Goal: Navigation & Orientation: Understand site structure

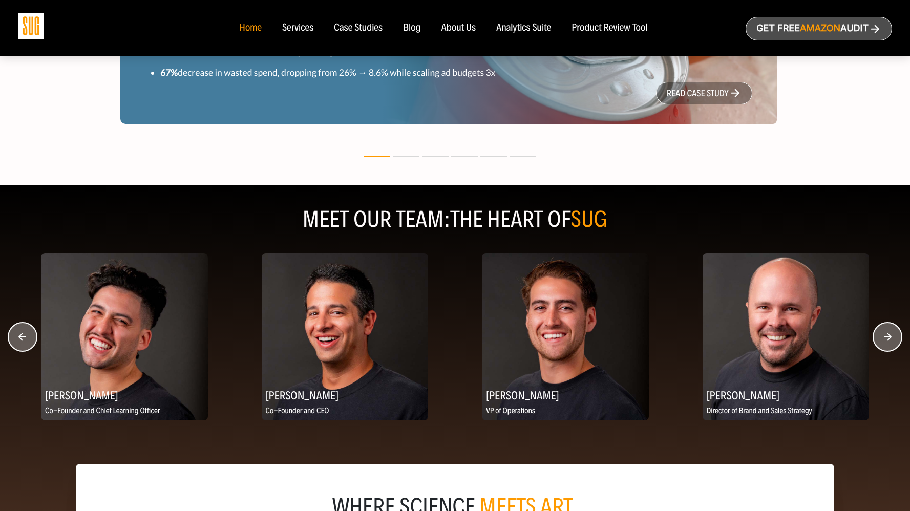
scroll to position [1144, 0]
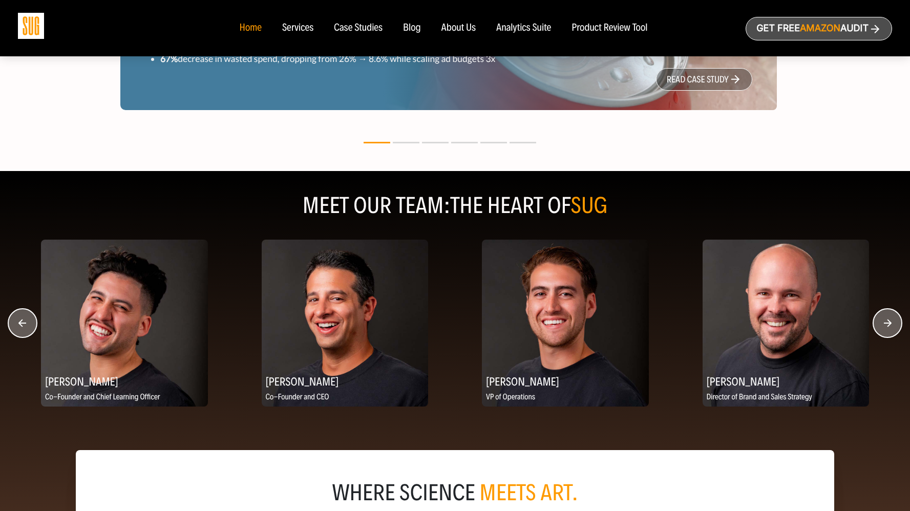
click at [885, 323] on circle "button" at bounding box center [887, 323] width 29 height 29
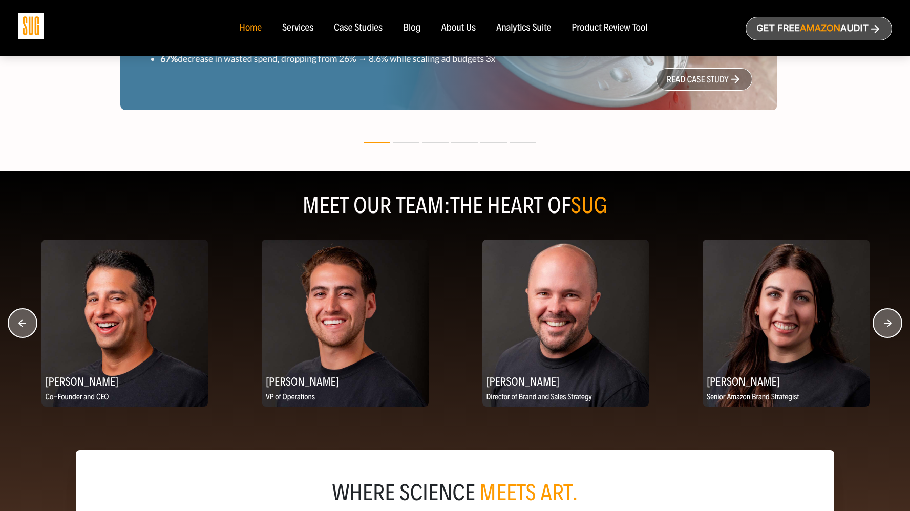
click at [885, 323] on circle "button" at bounding box center [887, 323] width 29 height 29
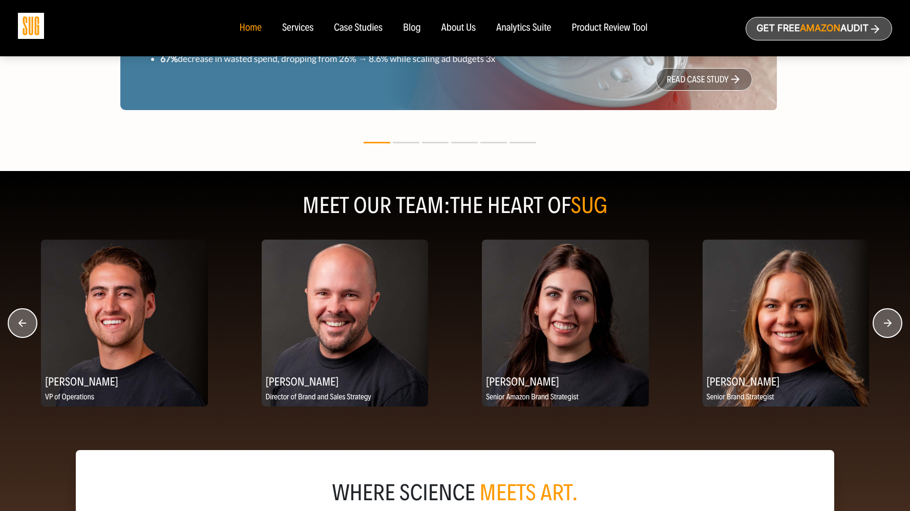
click at [885, 323] on circle "button" at bounding box center [887, 323] width 29 height 29
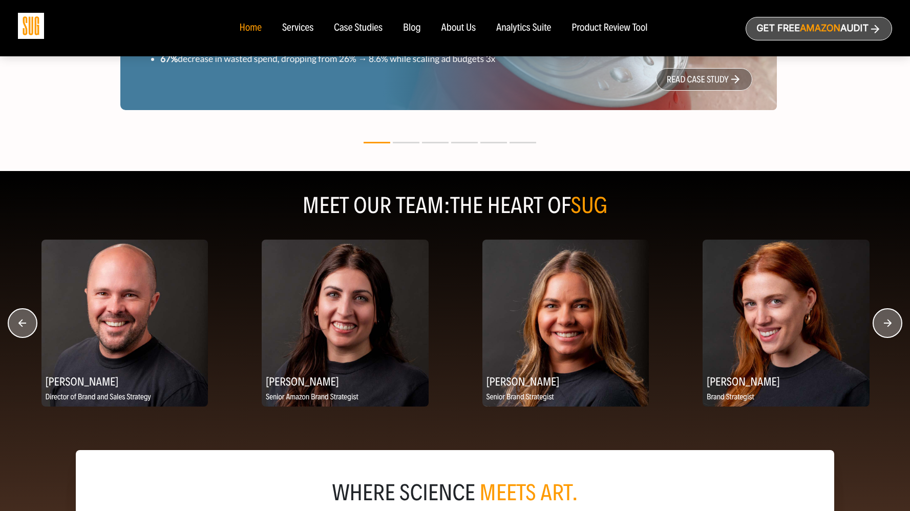
click at [885, 323] on circle "button" at bounding box center [887, 323] width 29 height 29
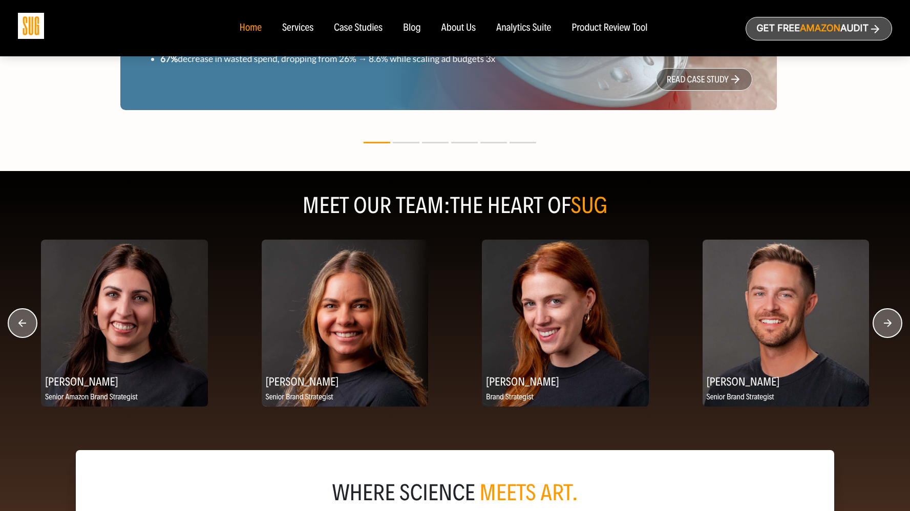
click at [885, 323] on circle "button" at bounding box center [887, 323] width 29 height 29
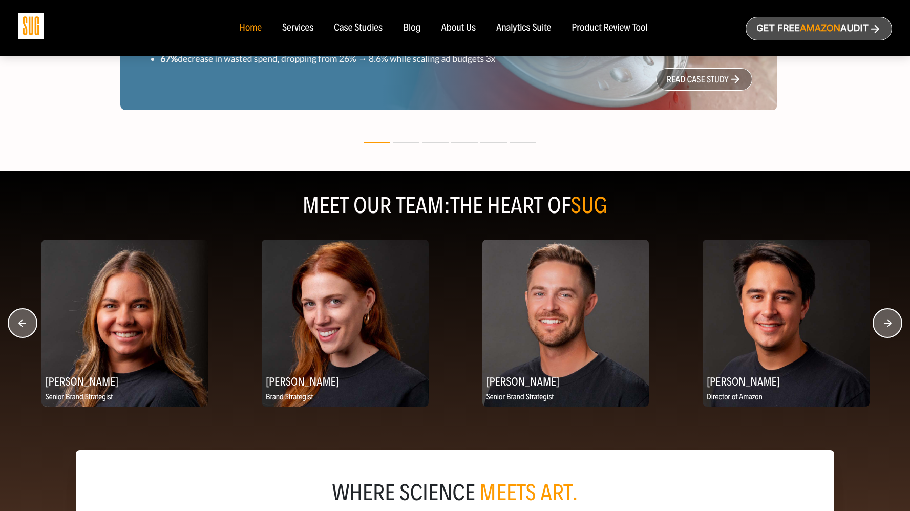
click at [885, 323] on circle "button" at bounding box center [887, 323] width 29 height 29
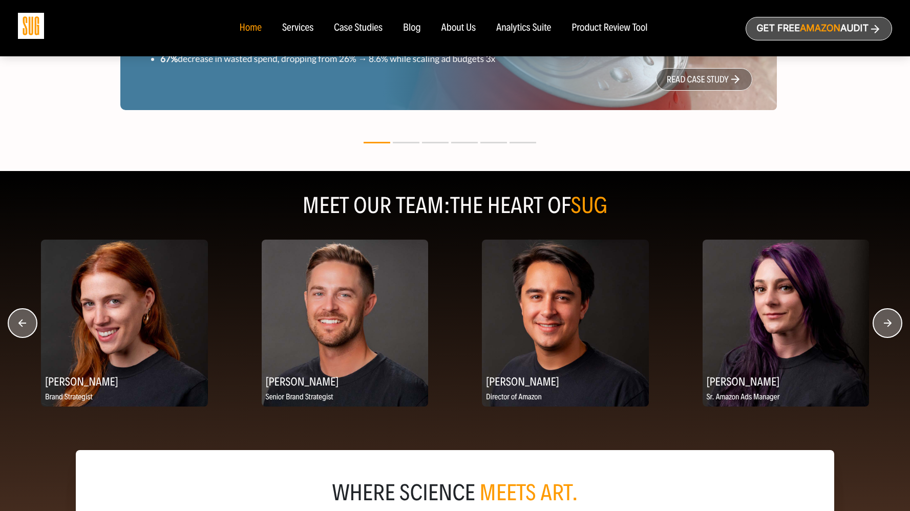
click at [885, 323] on circle "button" at bounding box center [887, 323] width 29 height 29
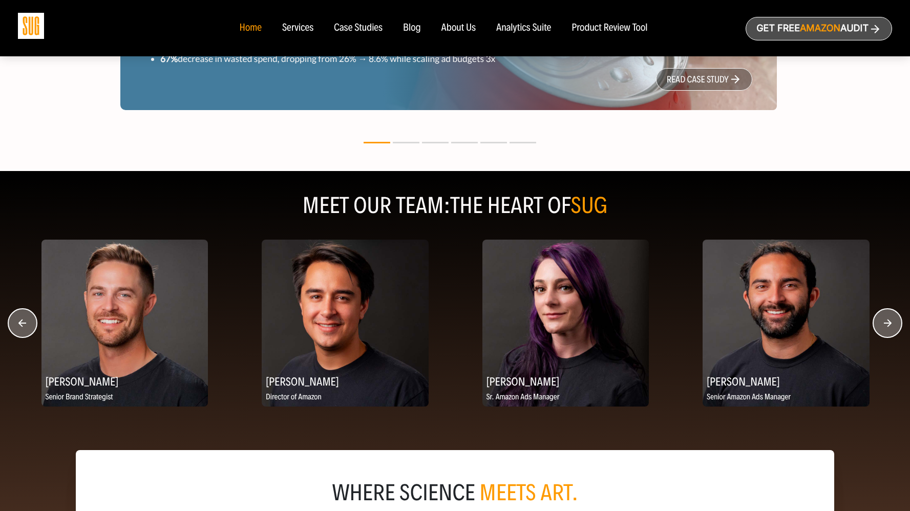
click at [885, 323] on circle "button" at bounding box center [887, 323] width 29 height 29
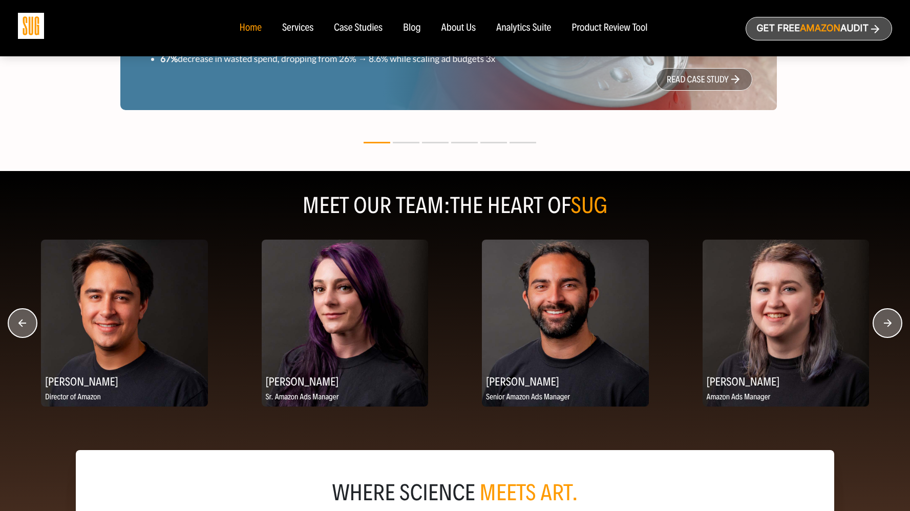
click at [885, 323] on circle "button" at bounding box center [887, 323] width 29 height 29
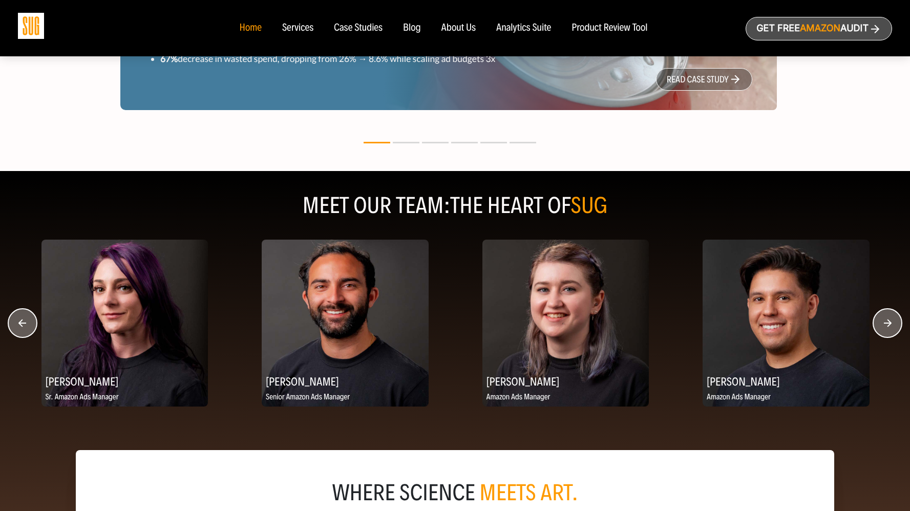
click at [885, 323] on circle "button" at bounding box center [887, 323] width 29 height 29
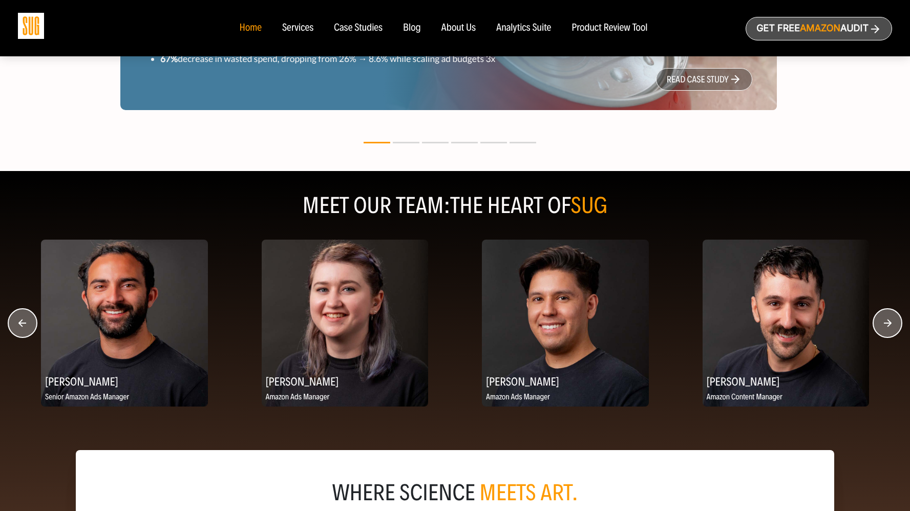
click at [885, 323] on circle "button" at bounding box center [887, 323] width 29 height 29
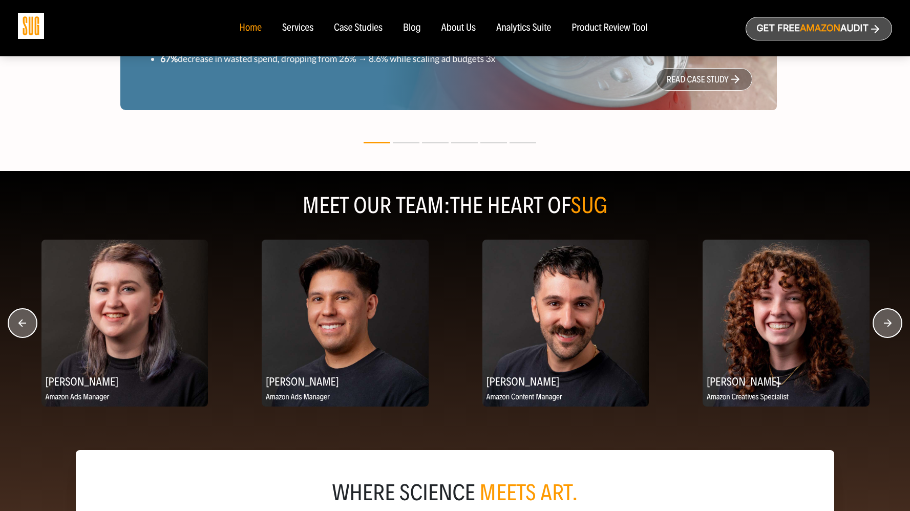
click at [885, 323] on circle "button" at bounding box center [887, 323] width 29 height 29
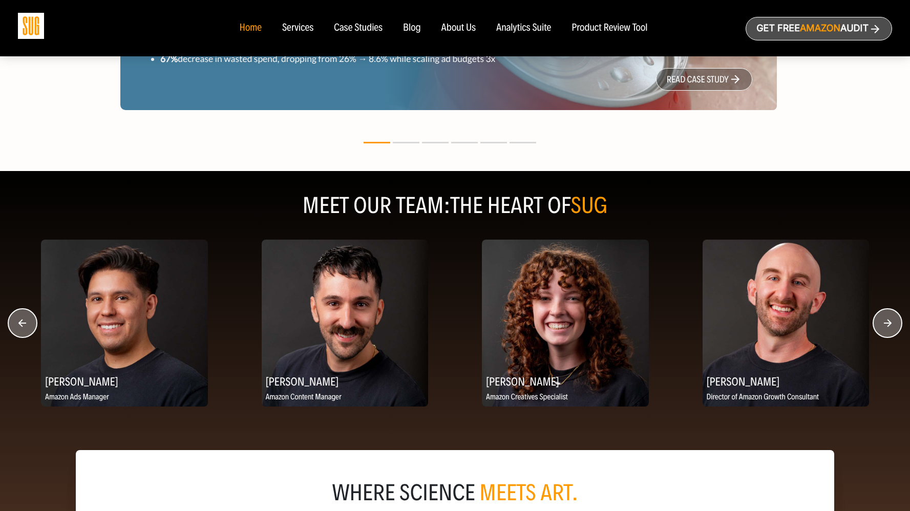
click at [885, 323] on circle "button" at bounding box center [887, 323] width 29 height 29
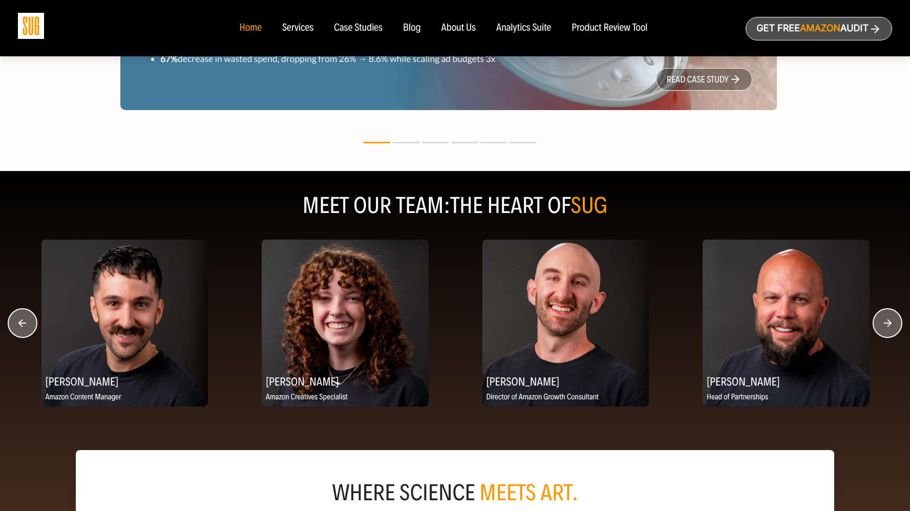
click at [885, 323] on circle "button" at bounding box center [887, 323] width 29 height 29
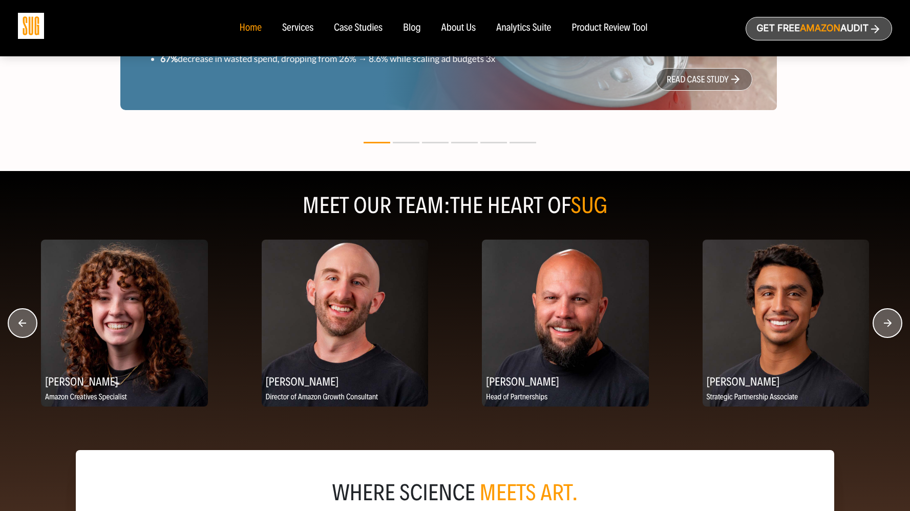
click at [885, 323] on circle "button" at bounding box center [887, 323] width 29 height 29
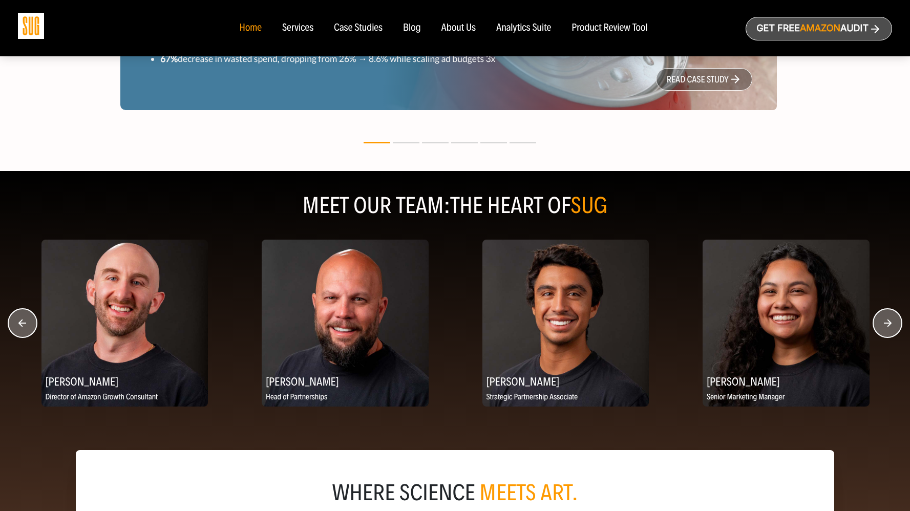
click at [885, 323] on circle "button" at bounding box center [887, 323] width 29 height 29
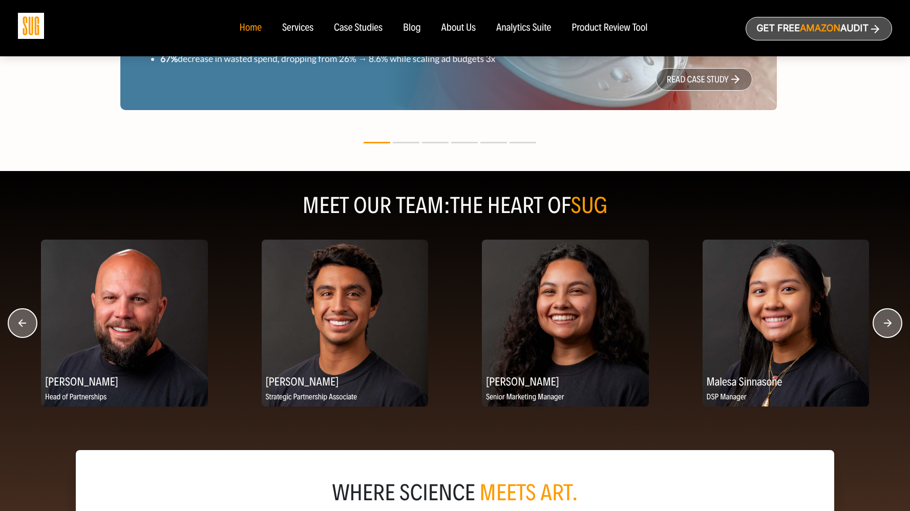
click at [885, 323] on circle "button" at bounding box center [887, 323] width 29 height 29
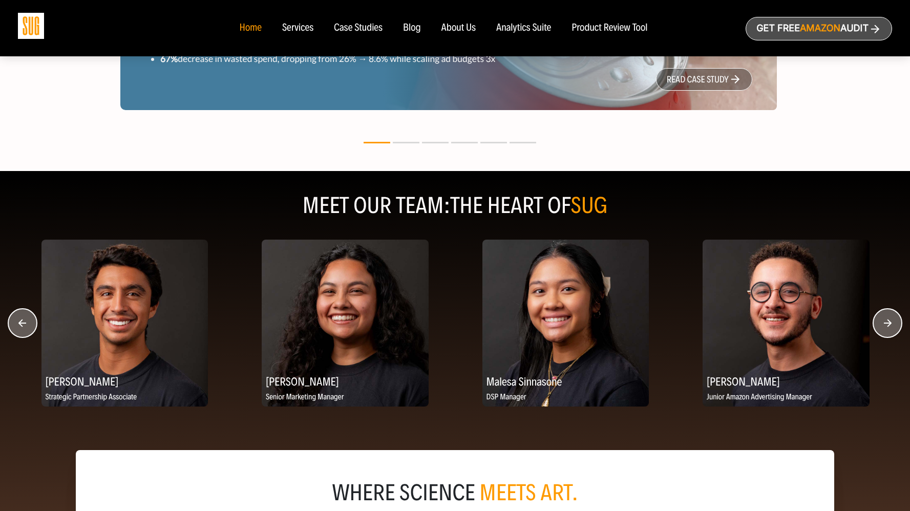
click at [885, 323] on circle "button" at bounding box center [887, 323] width 29 height 29
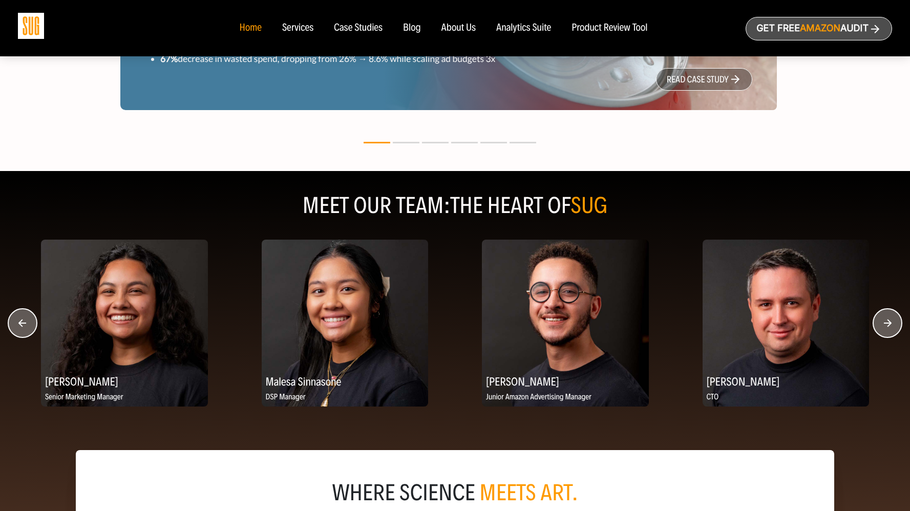
click at [885, 323] on circle "button" at bounding box center [887, 323] width 29 height 29
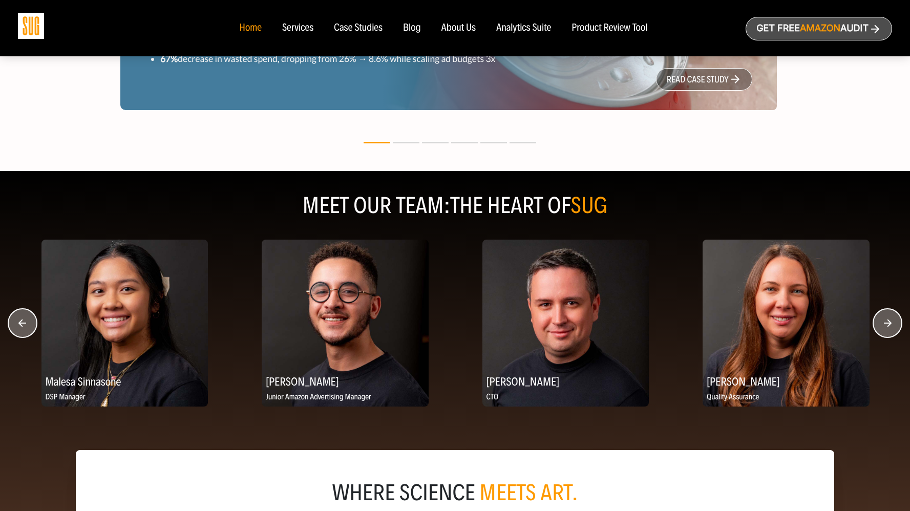
click at [885, 323] on circle "button" at bounding box center [887, 323] width 29 height 29
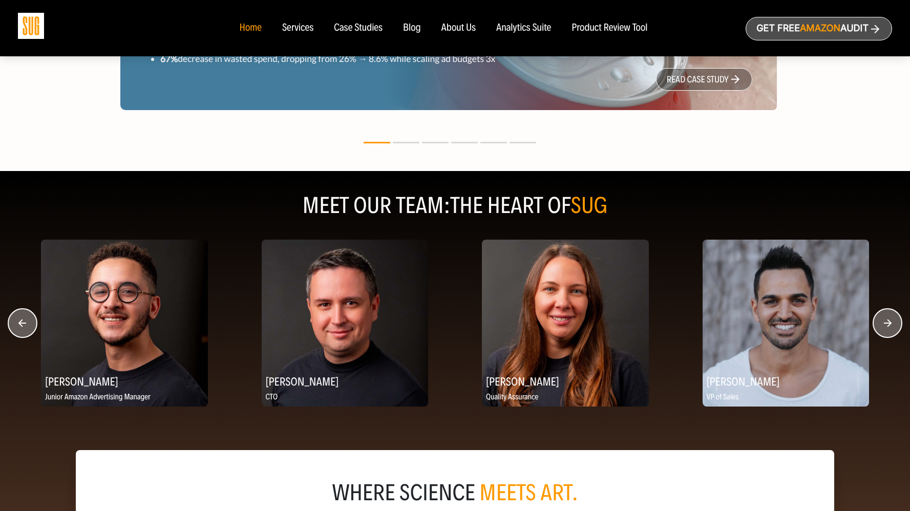
click at [885, 323] on circle "button" at bounding box center [887, 323] width 29 height 29
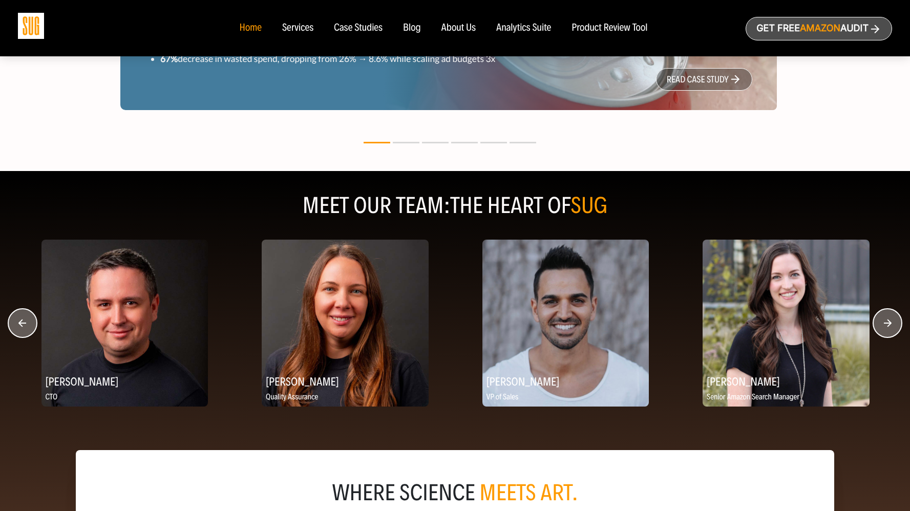
click at [525, 382] on h2 "Jeff Siddiqi" at bounding box center [565, 381] width 167 height 20
click at [521, 386] on h2 "Jeff Siddiqi" at bounding box center [565, 381] width 167 height 20
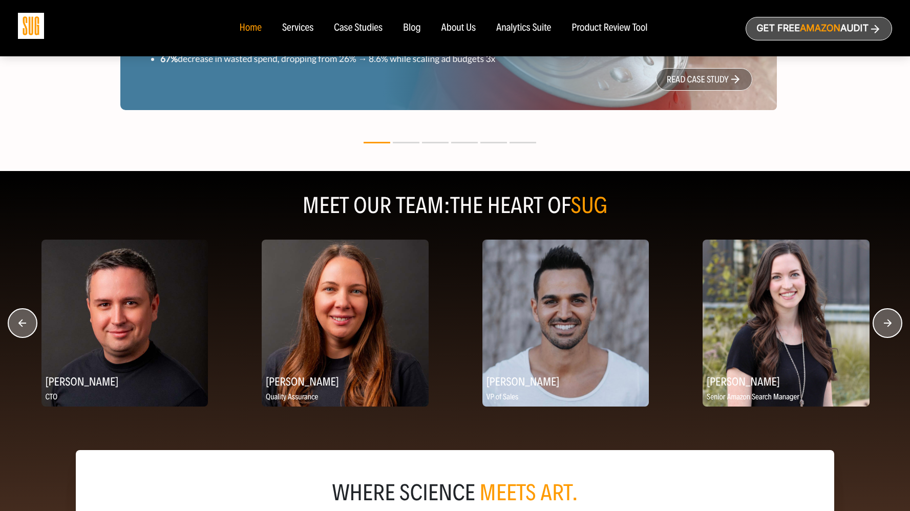
click at [897, 323] on circle "button" at bounding box center [887, 323] width 29 height 29
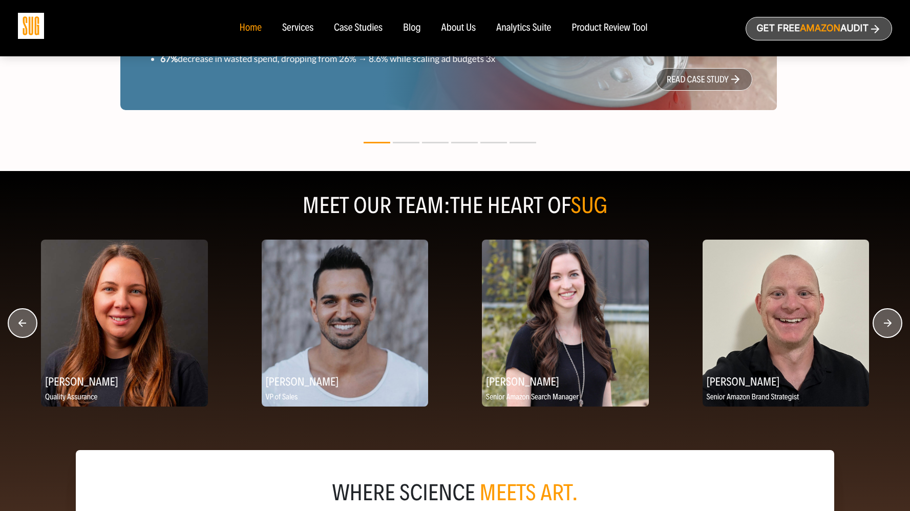
click at [897, 323] on circle "button" at bounding box center [887, 323] width 29 height 29
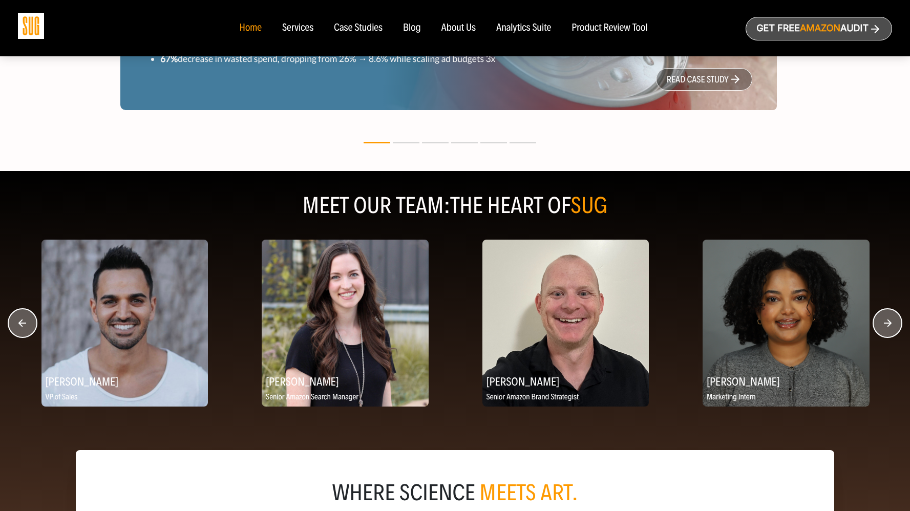
click at [897, 323] on circle "button" at bounding box center [887, 323] width 29 height 29
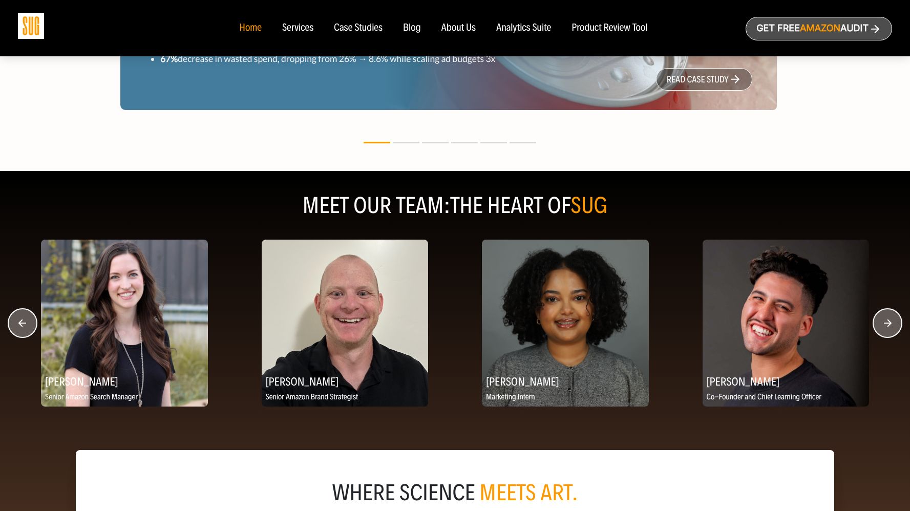
click at [897, 323] on circle "button" at bounding box center [887, 323] width 29 height 29
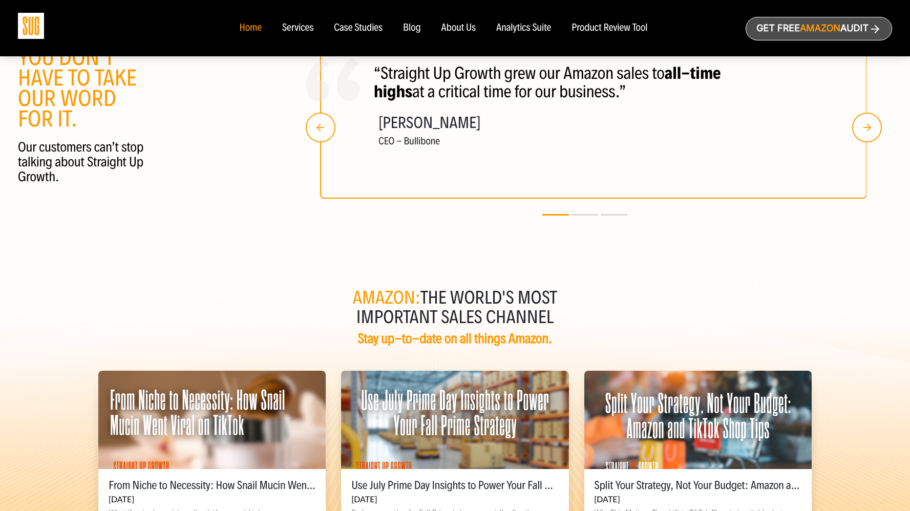
scroll to position [1899, 0]
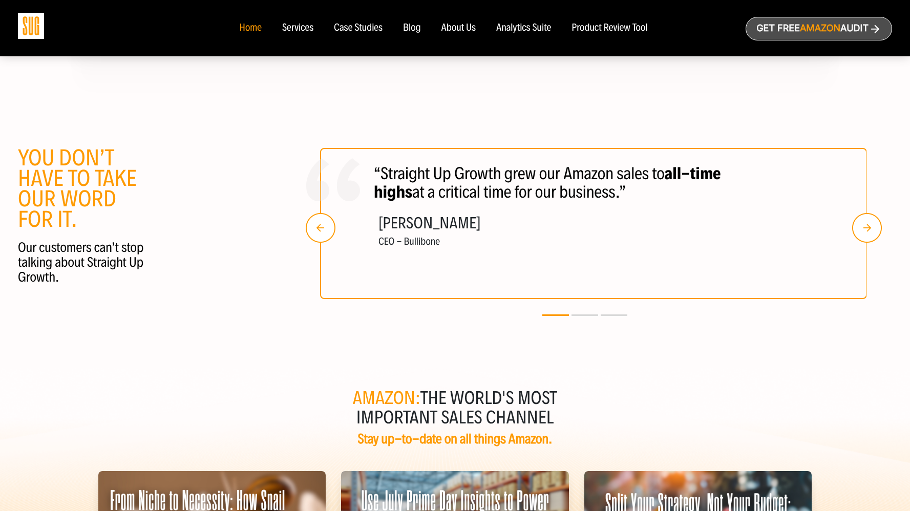
click at [614, 28] on div "Product Review Tool" at bounding box center [609, 28] width 76 height 11
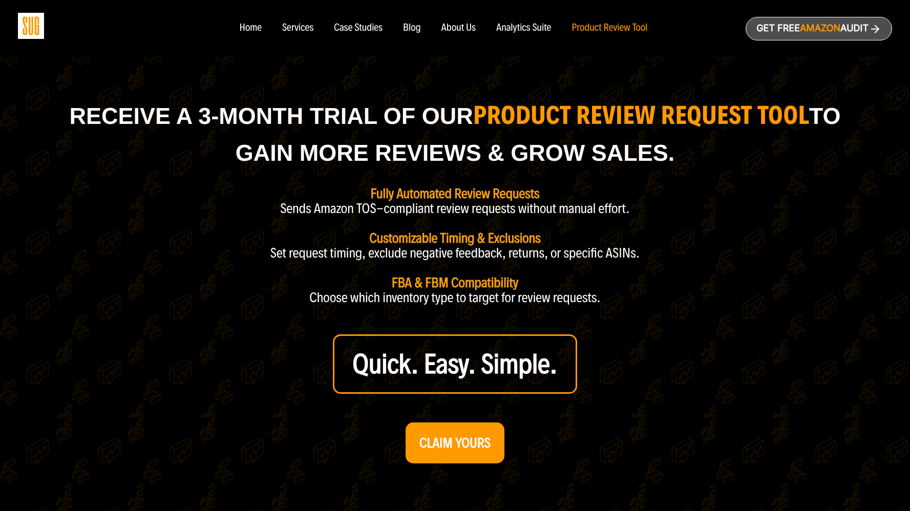
click at [516, 29] on div "Analytics Suite" at bounding box center [523, 28] width 55 height 11
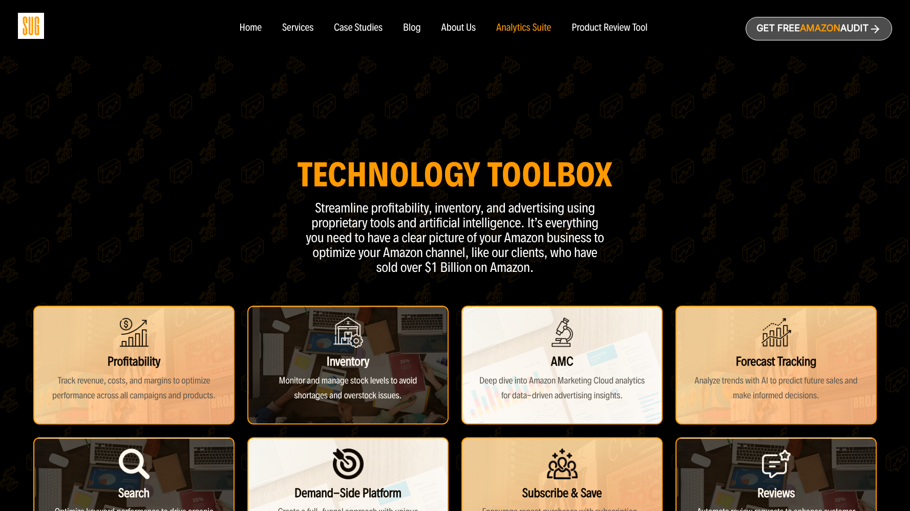
click at [453, 24] on div "About Us" at bounding box center [458, 28] width 35 height 11
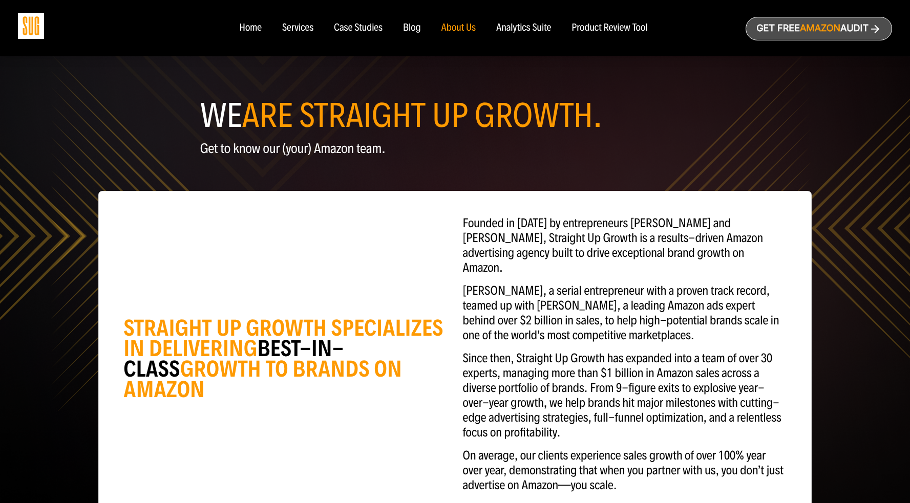
click at [414, 28] on div "Blog" at bounding box center [412, 28] width 18 height 11
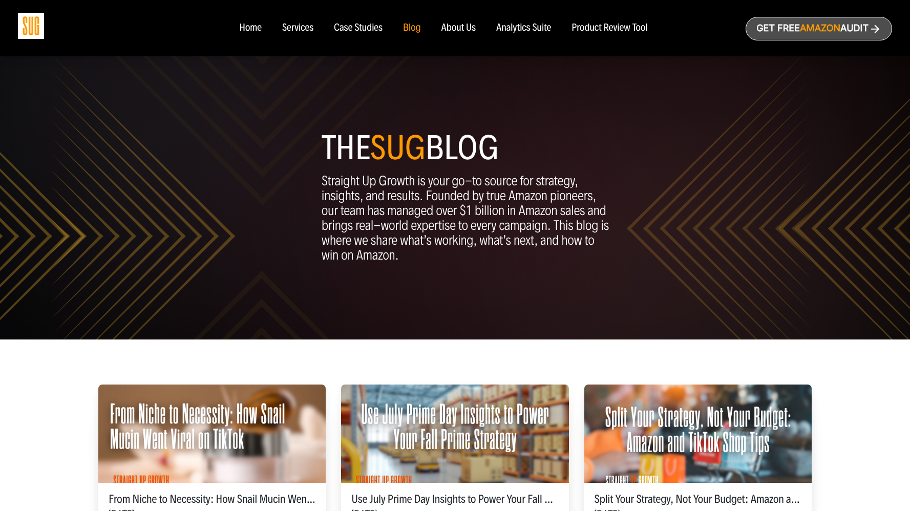
click at [368, 28] on div "Case Studies" at bounding box center [358, 28] width 49 height 11
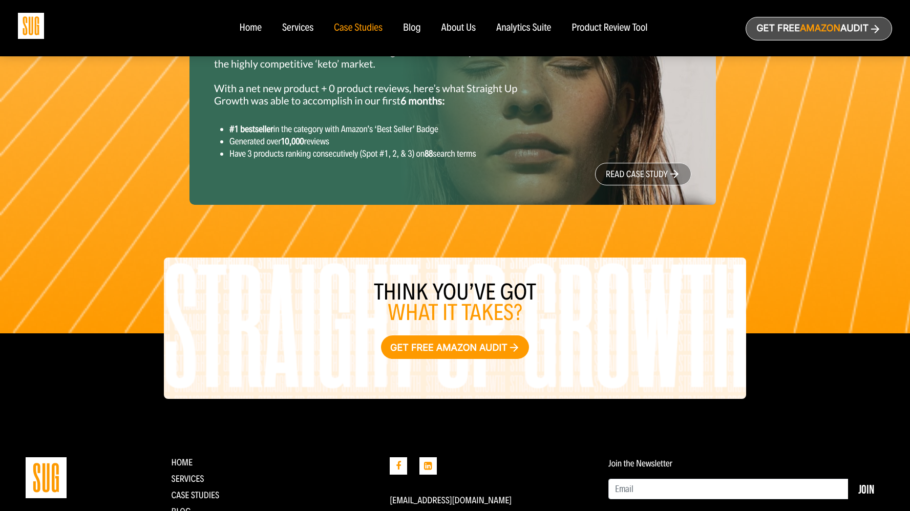
scroll to position [1508, 0]
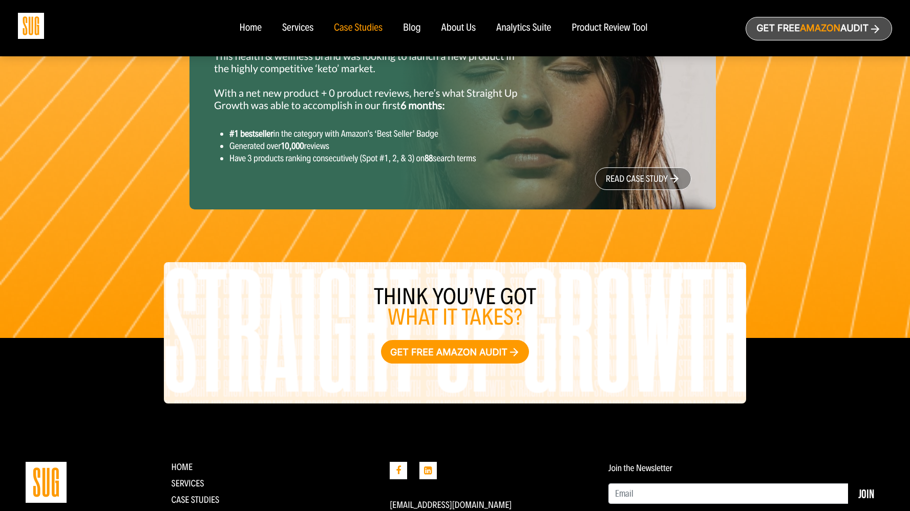
click at [297, 27] on div "Services" at bounding box center [297, 28] width 31 height 11
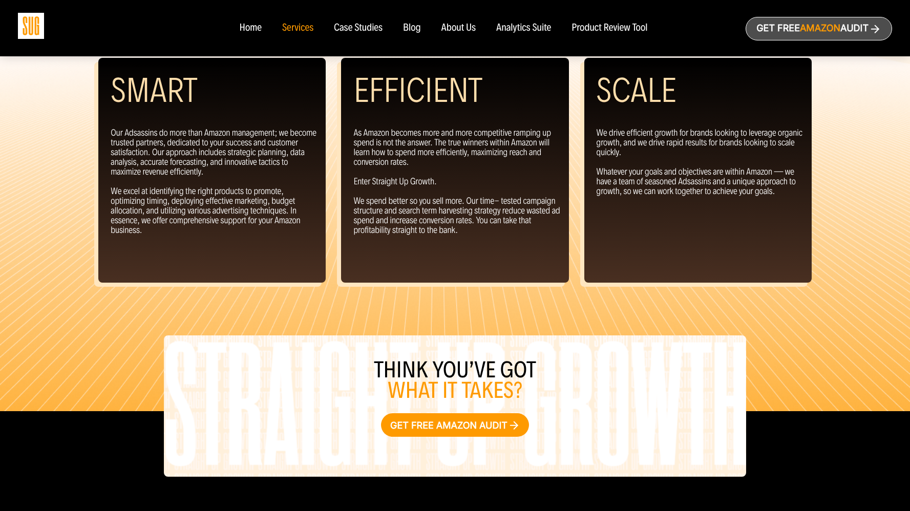
scroll to position [1107, 0]
